Goal: Information Seeking & Learning: Learn about a topic

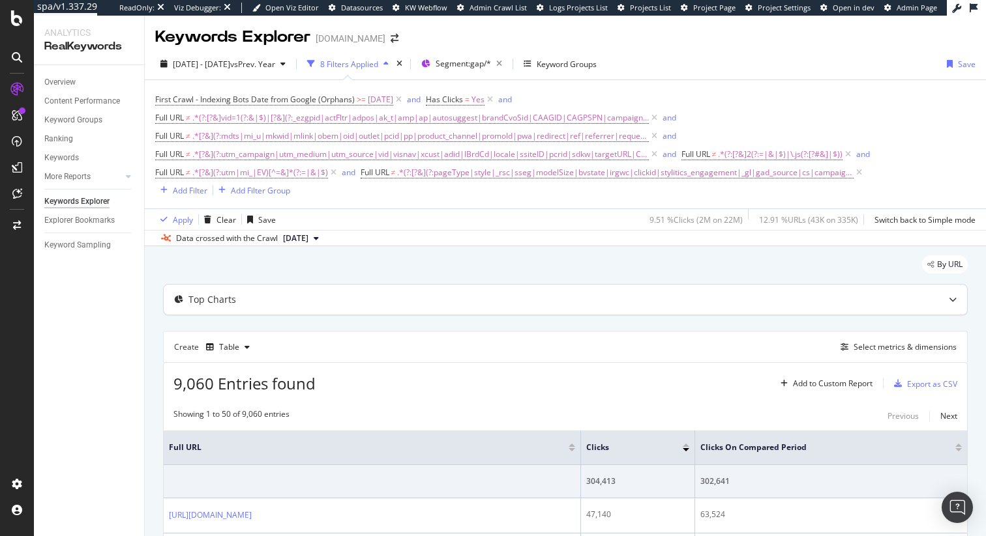
scroll to position [19, 0]
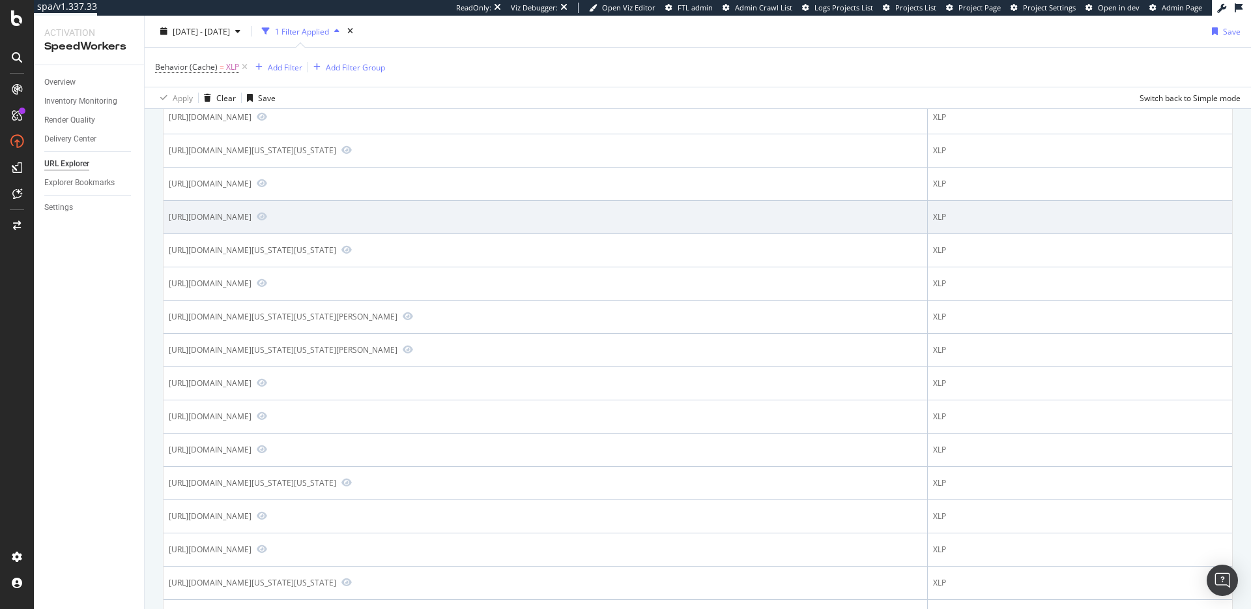
scroll to position [283, 0]
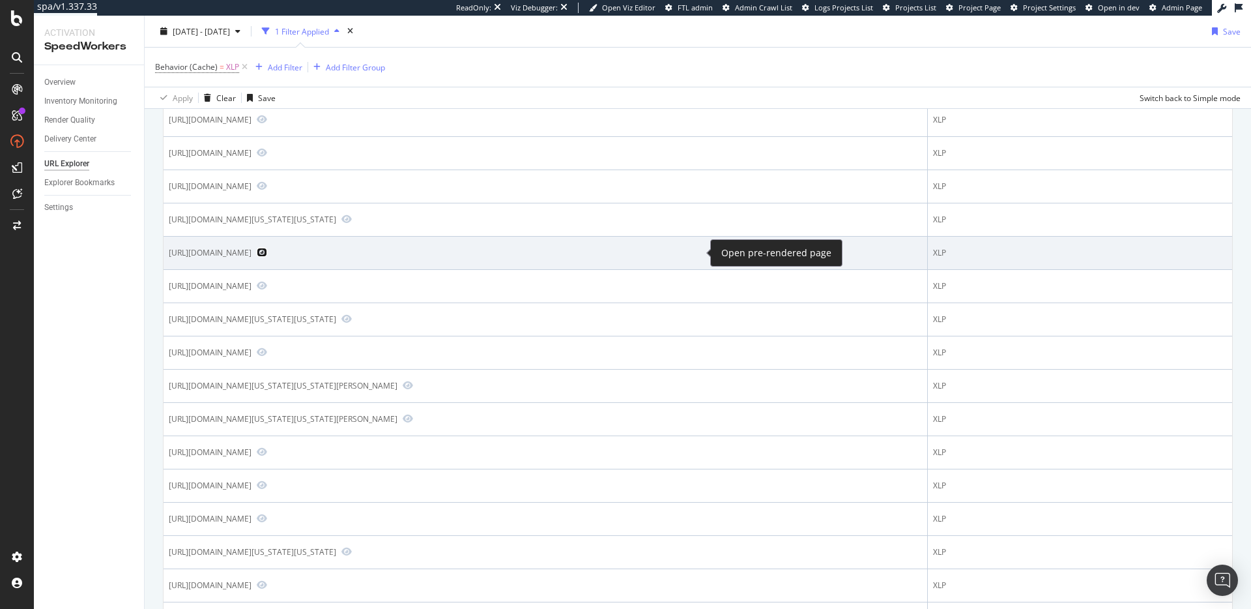
click at [267, 252] on icon "Preview https://www.mlbshop.com/los-angeles-angels/mens-los-angeles-angels-new-…" at bounding box center [262, 252] width 10 height 9
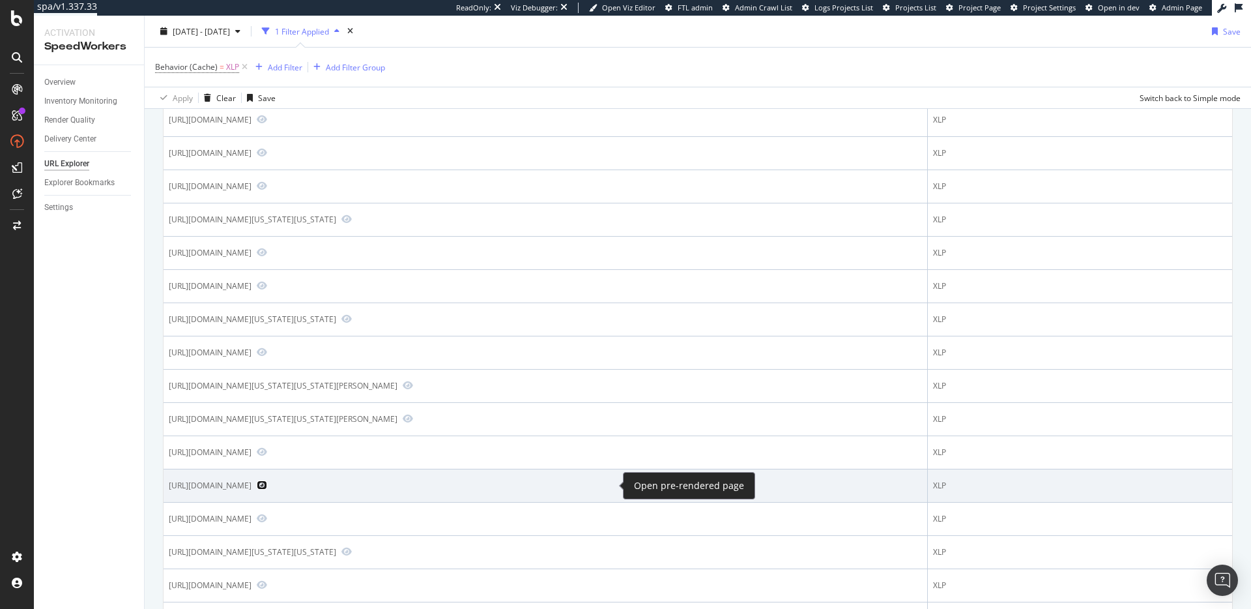
click at [267, 488] on icon "Preview https://www.mlbshop.com/milwaukee-brewers/mens-milwaukee-brewers-majest…" at bounding box center [262, 484] width 10 height 9
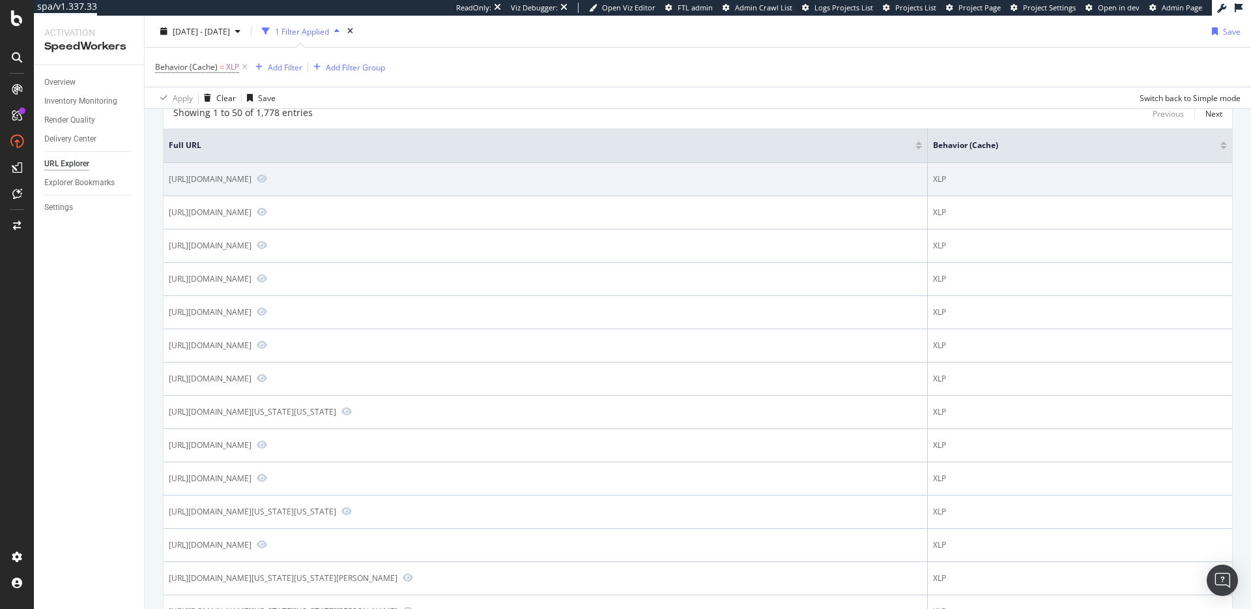
scroll to position [0, 0]
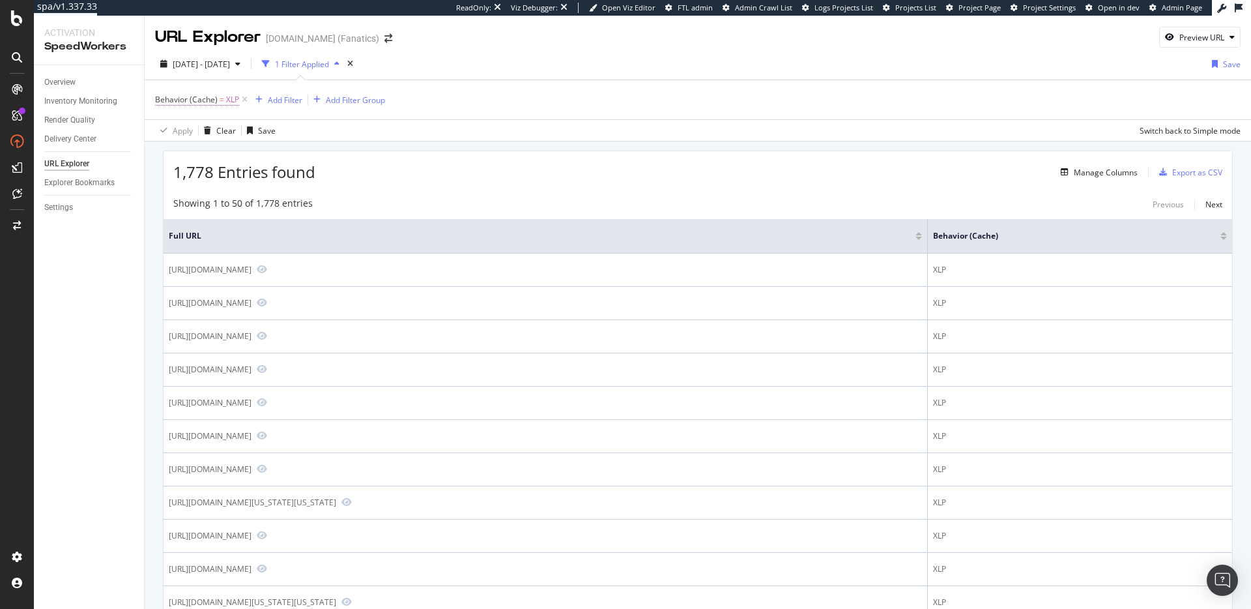
click at [177, 99] on span "Behavior (Cache)" at bounding box center [186, 99] width 63 height 11
click at [206, 153] on input "XLP" at bounding box center [228, 153] width 123 height 21
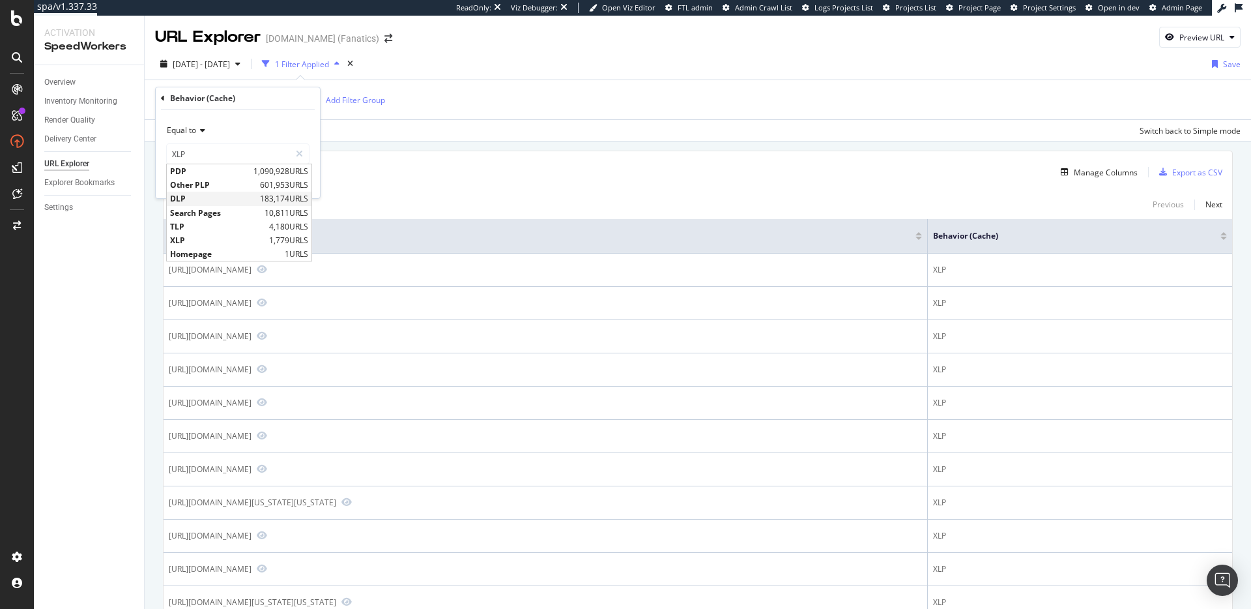
click at [202, 199] on span "DLP" at bounding box center [213, 198] width 87 height 11
type input "DLP"
click at [298, 181] on div "Apply" at bounding box center [299, 181] width 20 height 11
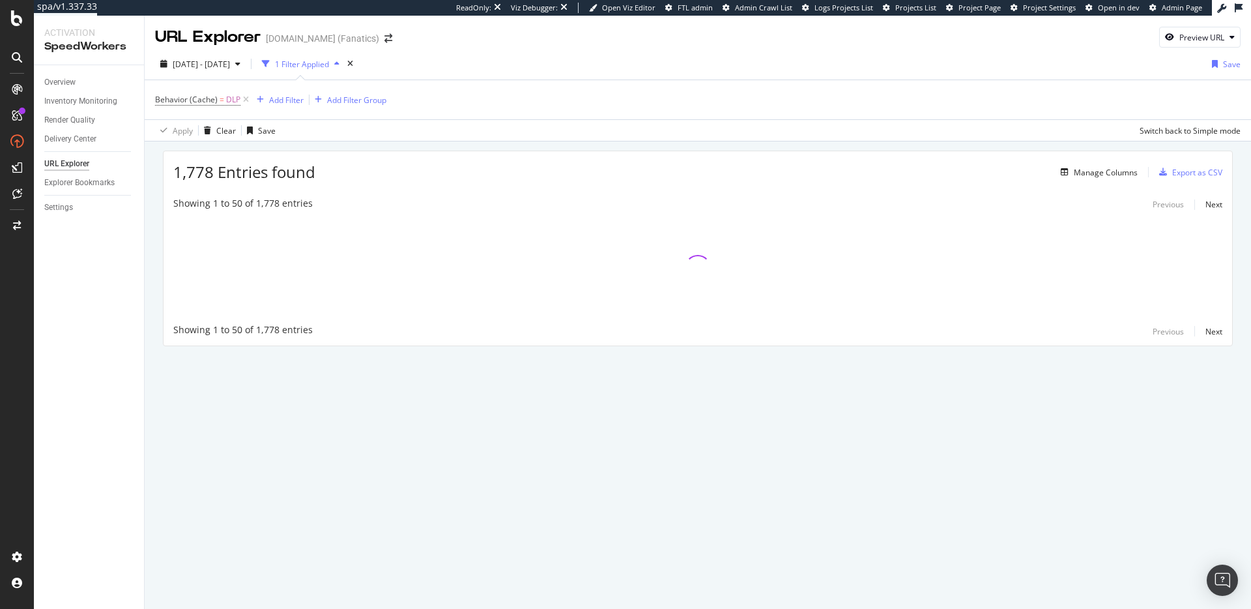
click at [558, 151] on div "1,778 Entries found Manage Columns Export as CSV Showing 1 to 50 of 1,778 entri…" at bounding box center [698, 249] width 1070 height 196
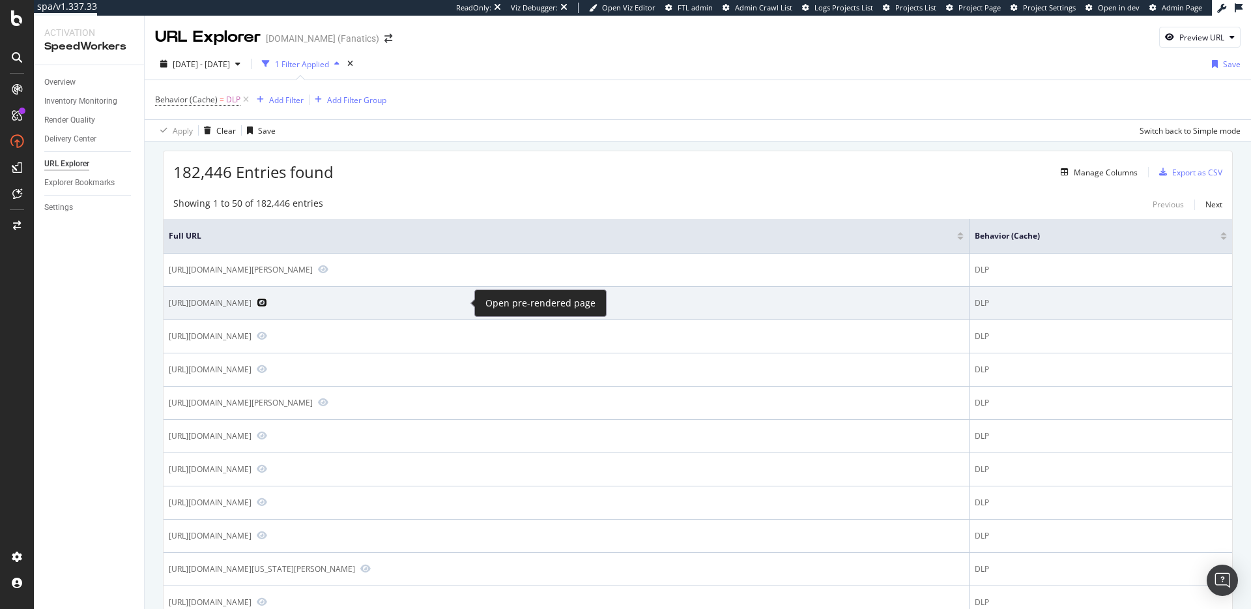
click at [267, 303] on icon "Preview https://www.mlbshop.com/seattle-mariners/kids-jerseys/t-3106+ga-3+d-150…" at bounding box center [262, 302] width 10 height 9
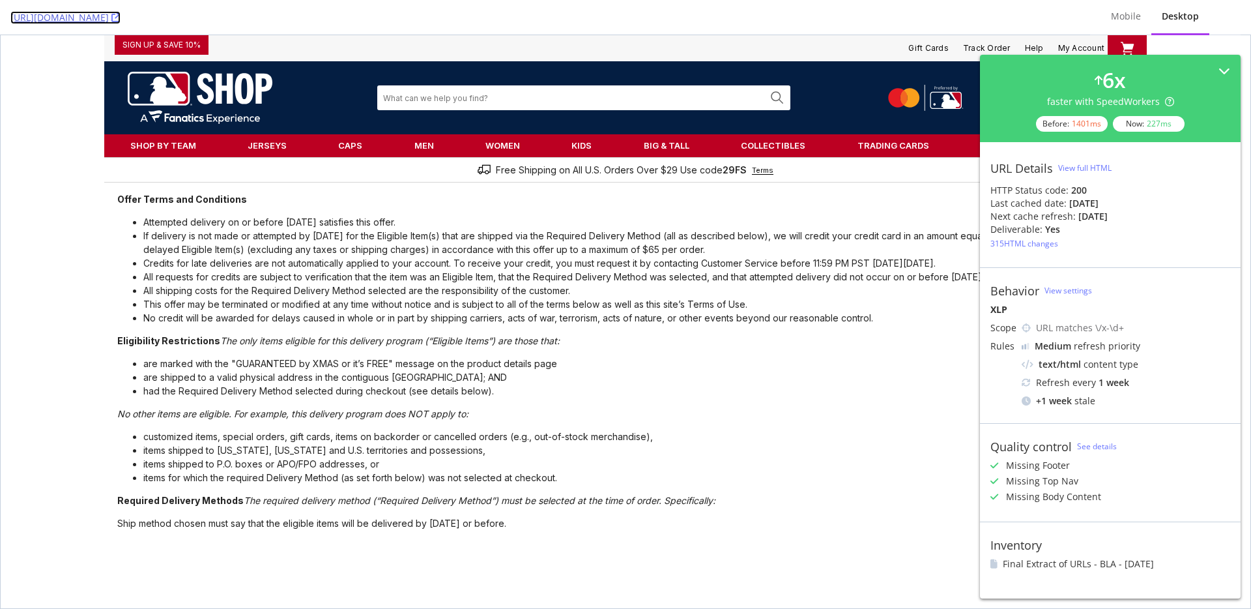
click at [121, 12] on link "https://www.mlbshop.com/milwaukee-brewers/mens-milwaukee-brewers-majestic-charc…" at bounding box center [65, 17] width 110 height 13
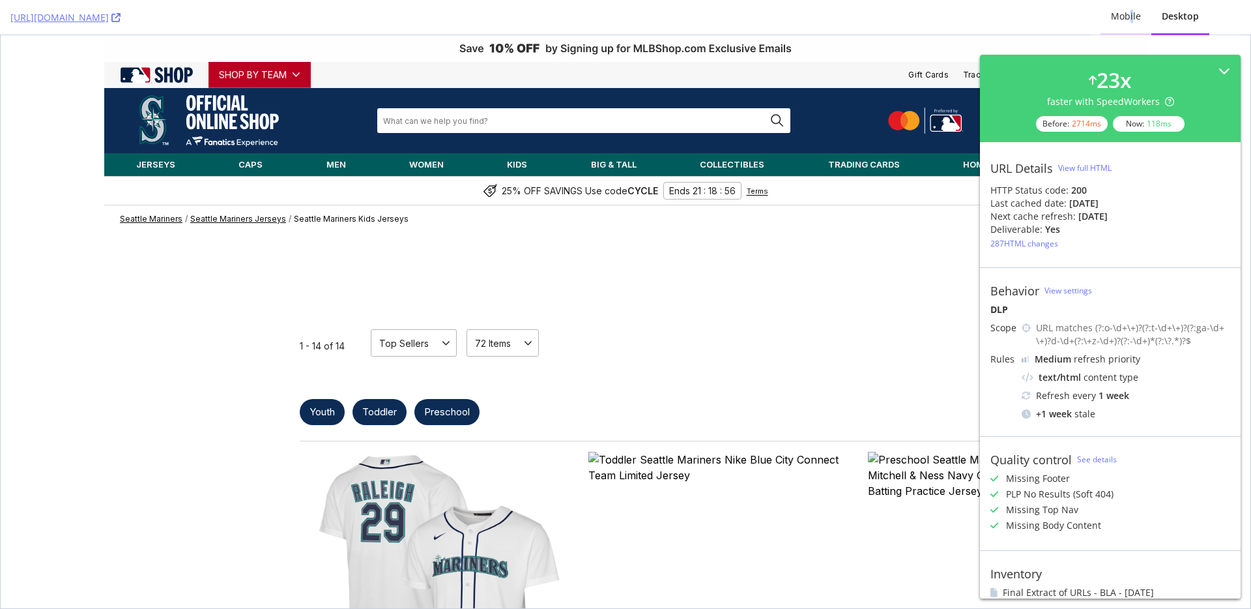
click at [1133, 18] on div "Mobile" at bounding box center [1126, 16] width 30 height 13
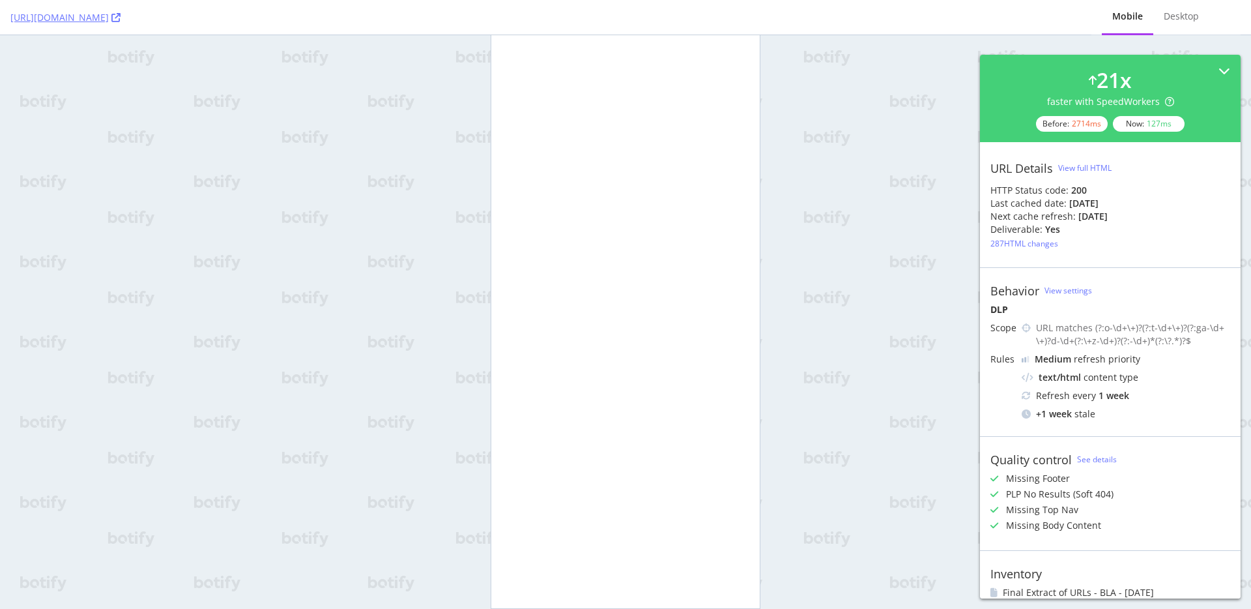
click at [987, 175] on div "URL Details View full HTML HTTP Status code: 200 Last cached date: [DATE] Next …" at bounding box center [1110, 204] width 261 height 125
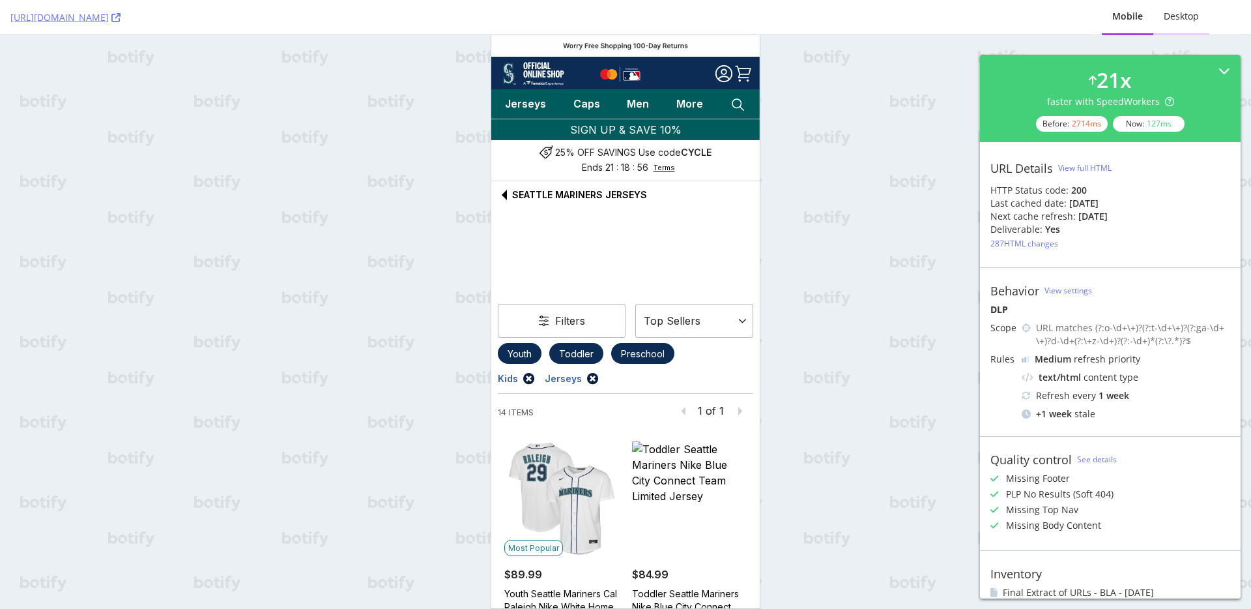
click at [1178, 20] on div "Desktop" at bounding box center [1181, 16] width 35 height 13
